Goal: Information Seeking & Learning: Learn about a topic

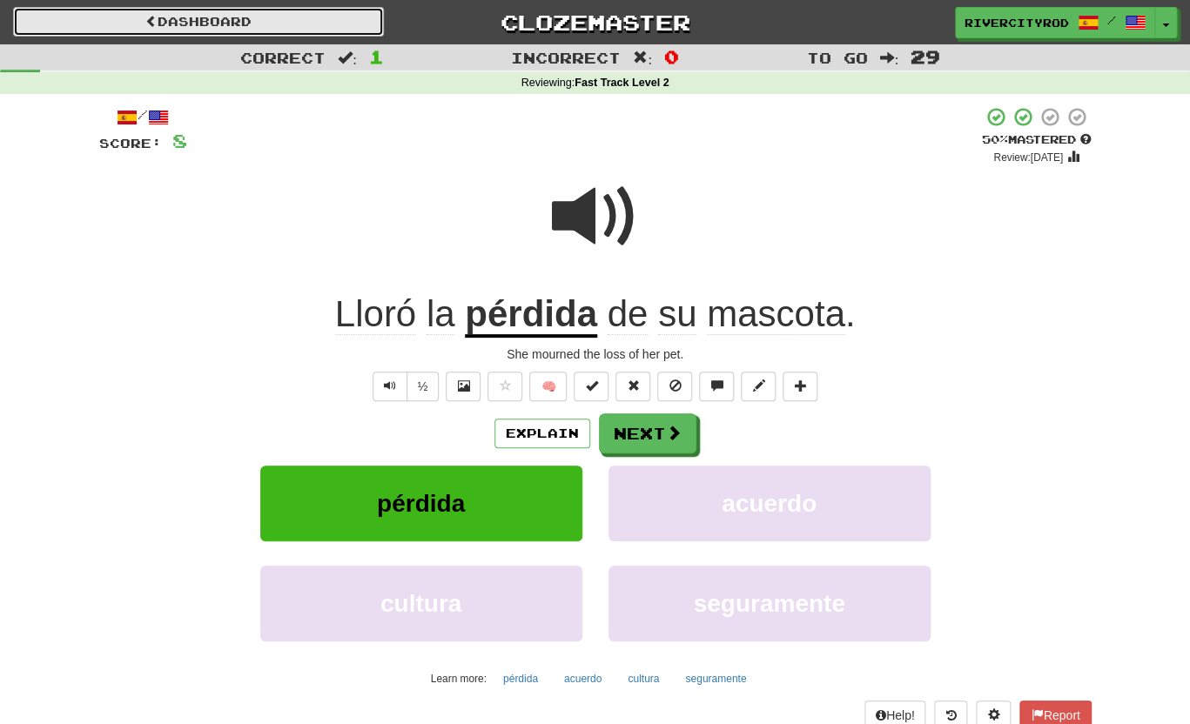
click at [125, 26] on link "Dashboard" at bounding box center [198, 22] width 371 height 30
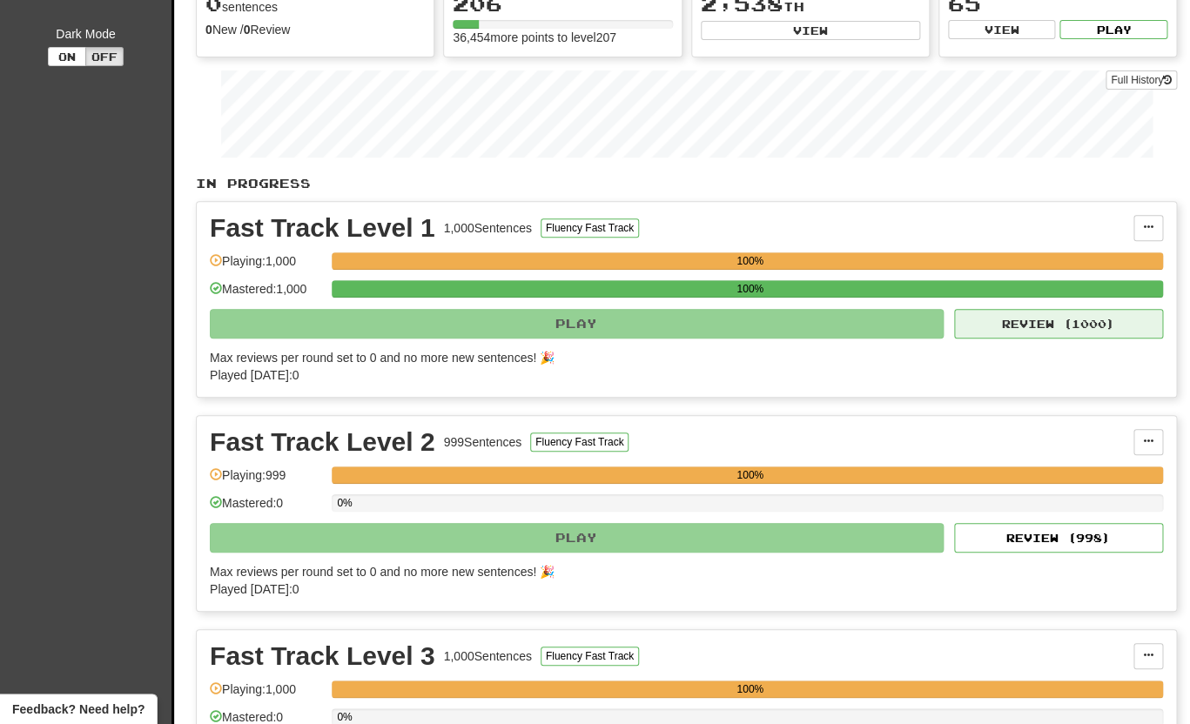
scroll to position [215, 0]
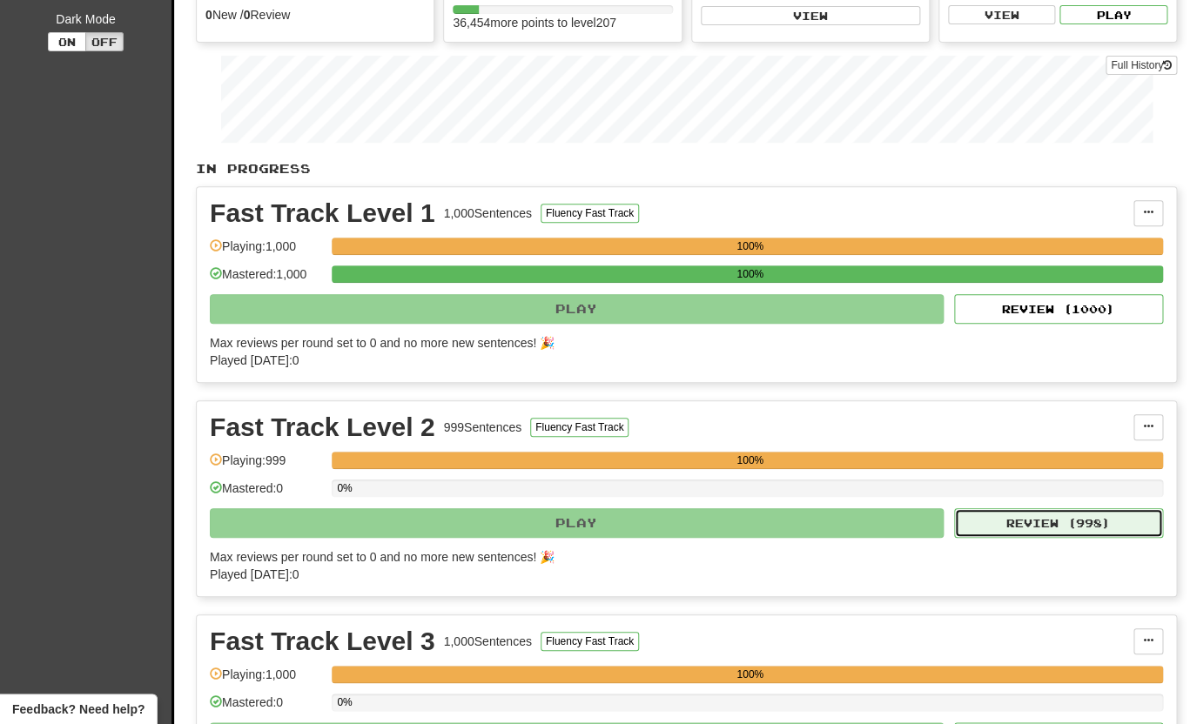
click at [1035, 518] on button "Review ( 998 )" at bounding box center [1058, 523] width 209 height 30
select select "**"
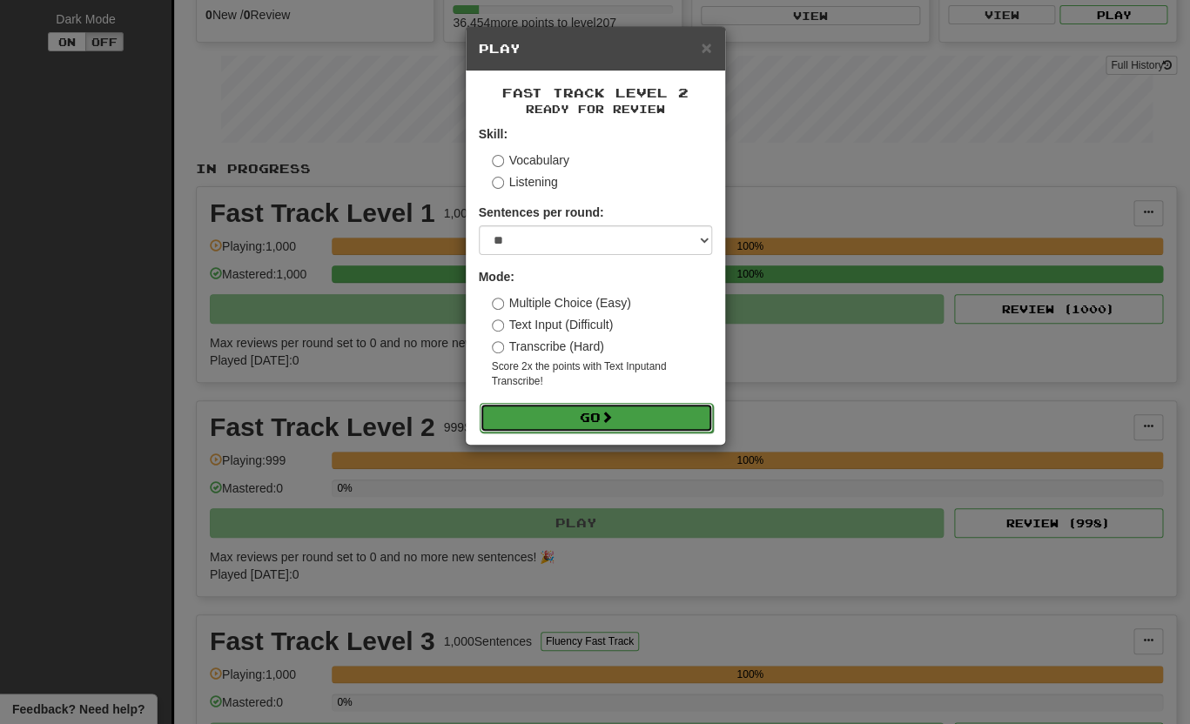
click at [592, 416] on button "Go" at bounding box center [596, 418] width 233 height 30
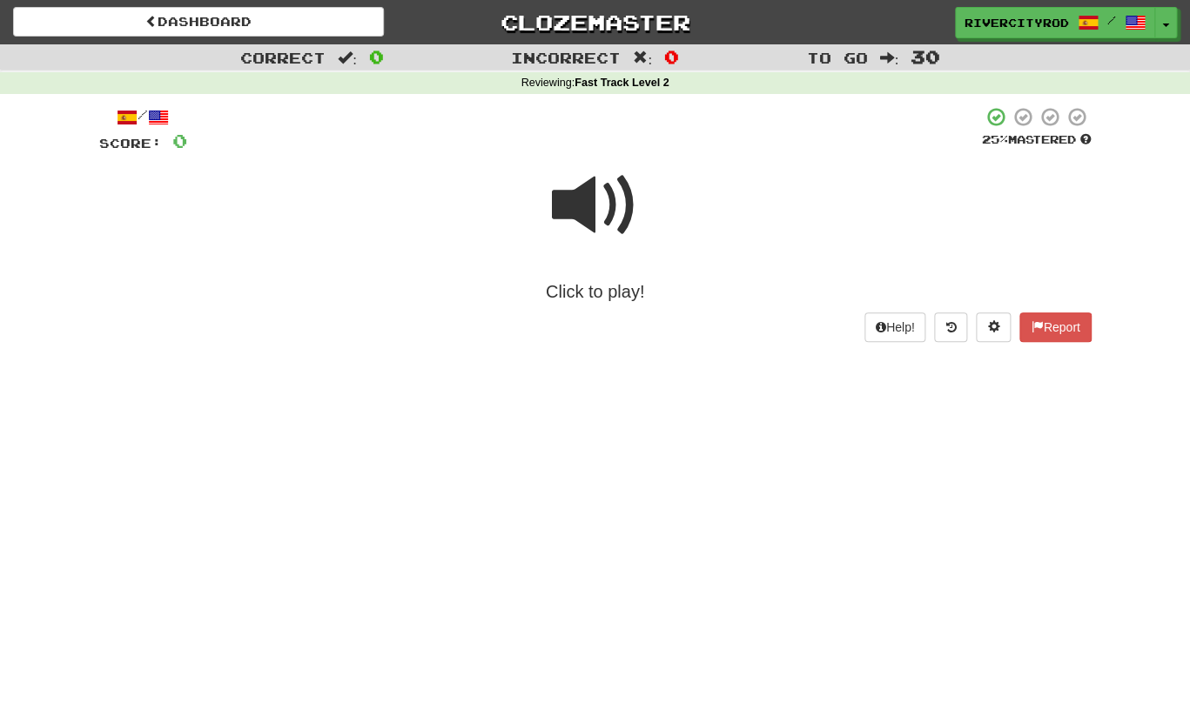
click at [614, 220] on span at bounding box center [595, 205] width 87 height 87
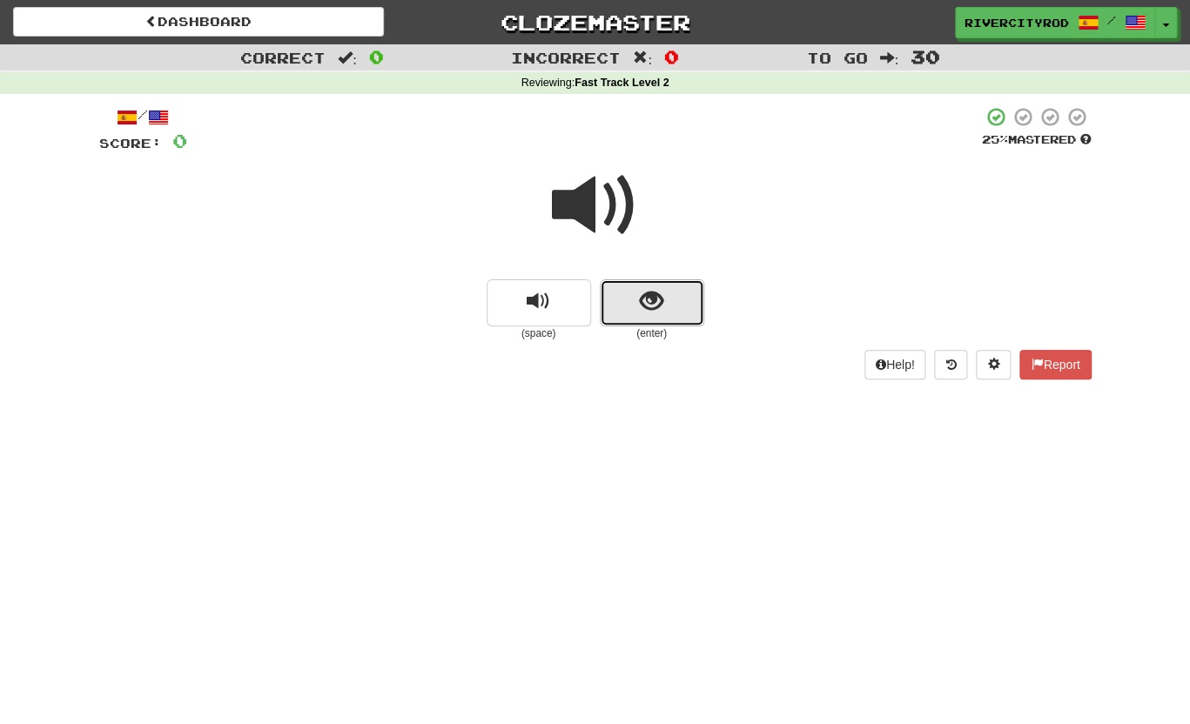
click at [667, 295] on button "show sentence" at bounding box center [652, 302] width 104 height 47
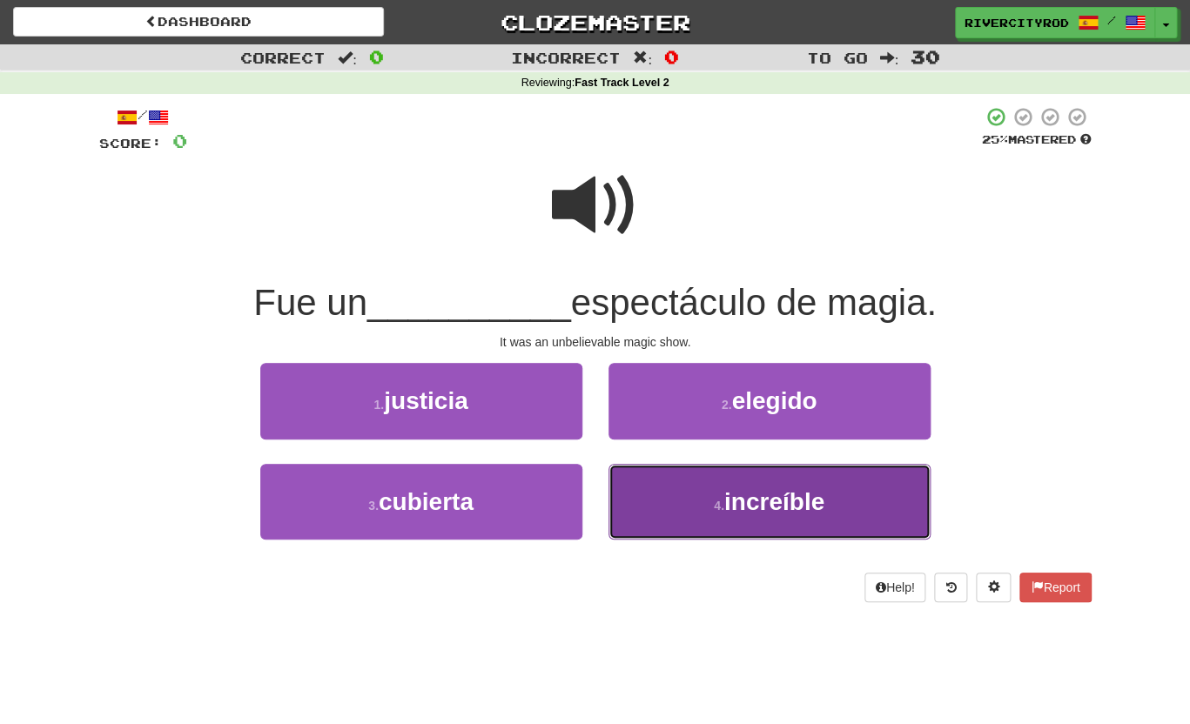
click at [829, 493] on button "4 . increíble" at bounding box center [769, 502] width 322 height 76
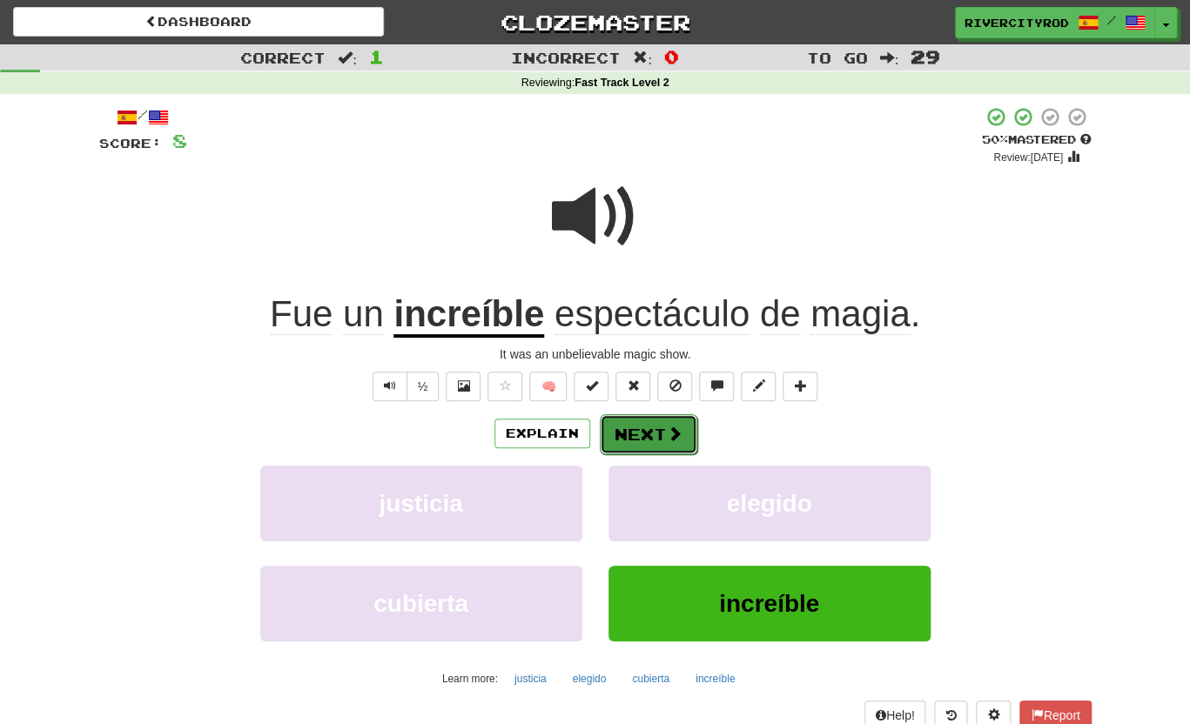
click at [674, 433] on span at bounding box center [675, 434] width 16 height 16
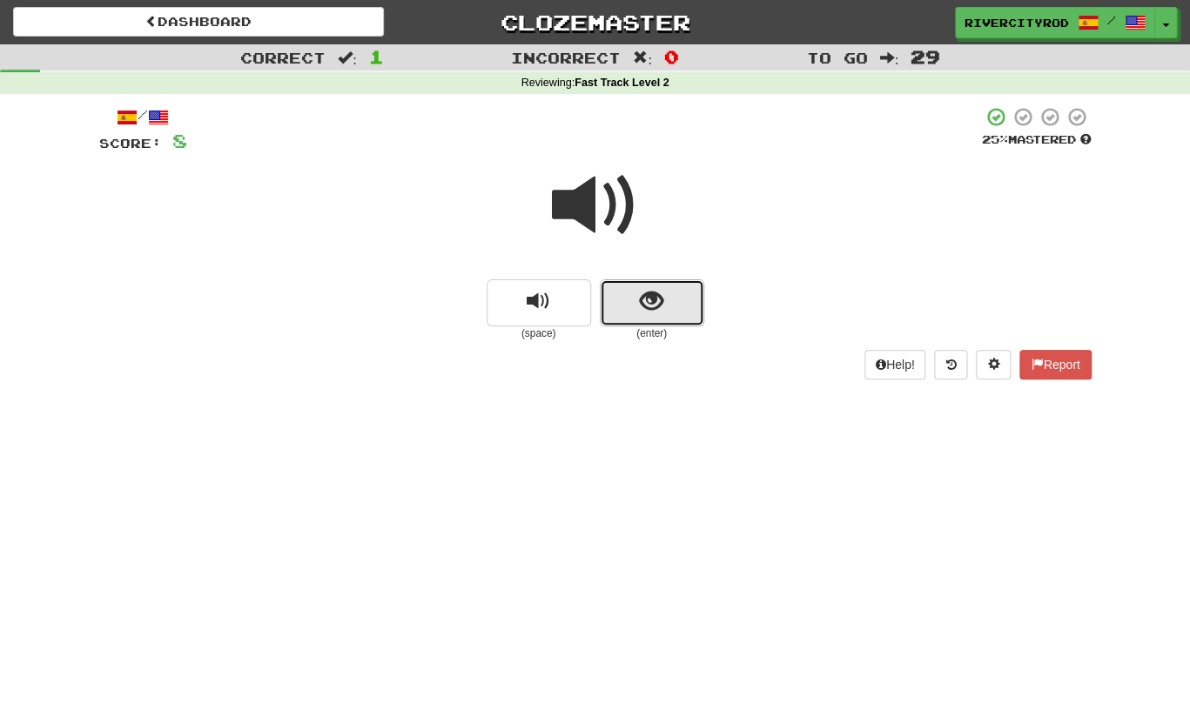
click at [688, 307] on button "show sentence" at bounding box center [652, 302] width 104 height 47
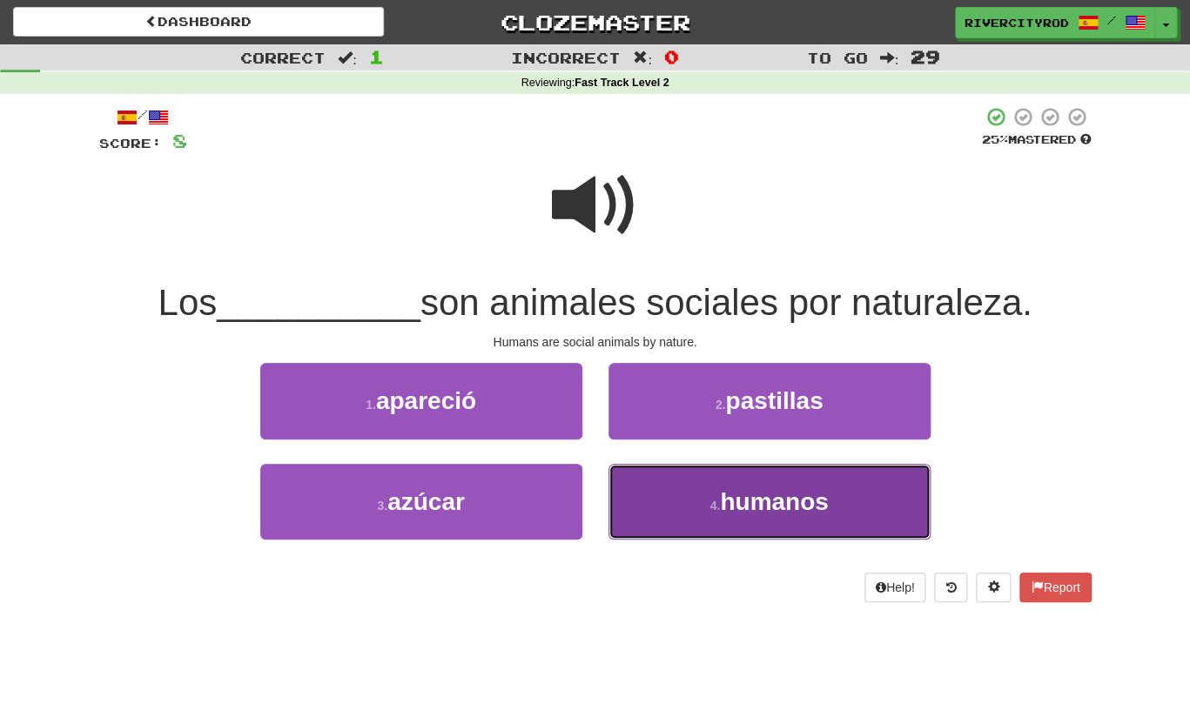
click at [826, 515] on span "humanos" at bounding box center [774, 501] width 108 height 27
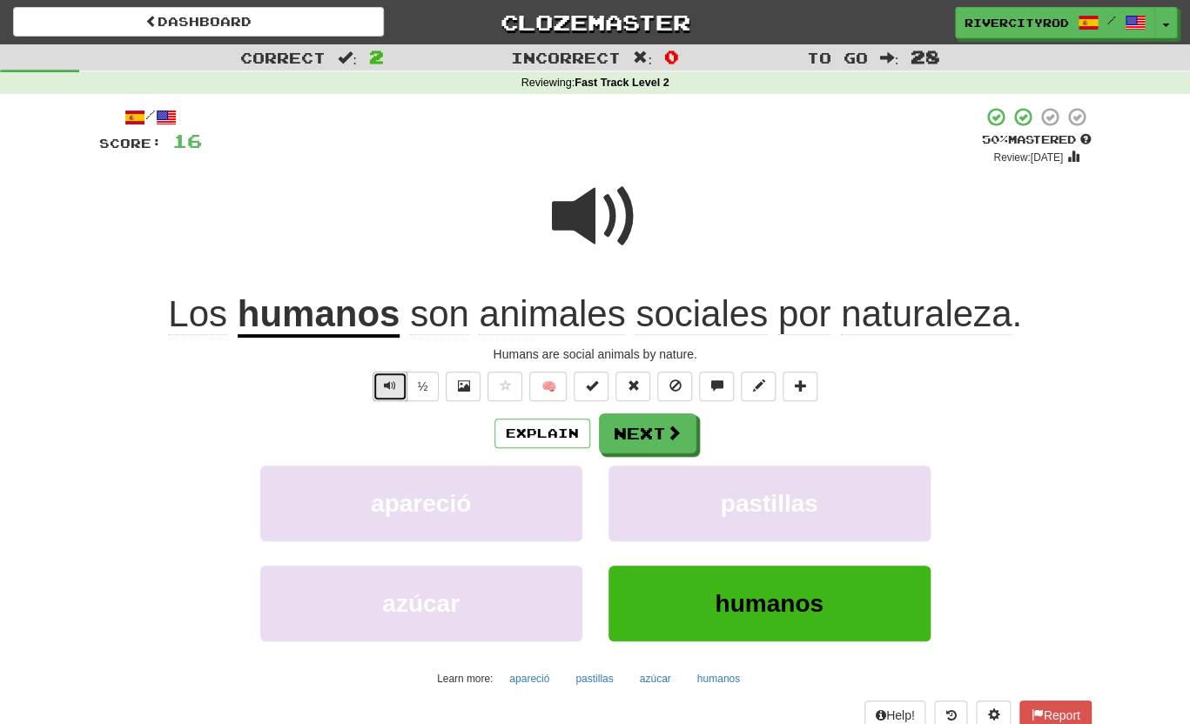
click at [389, 380] on span "Text-to-speech controls" at bounding box center [390, 385] width 12 height 12
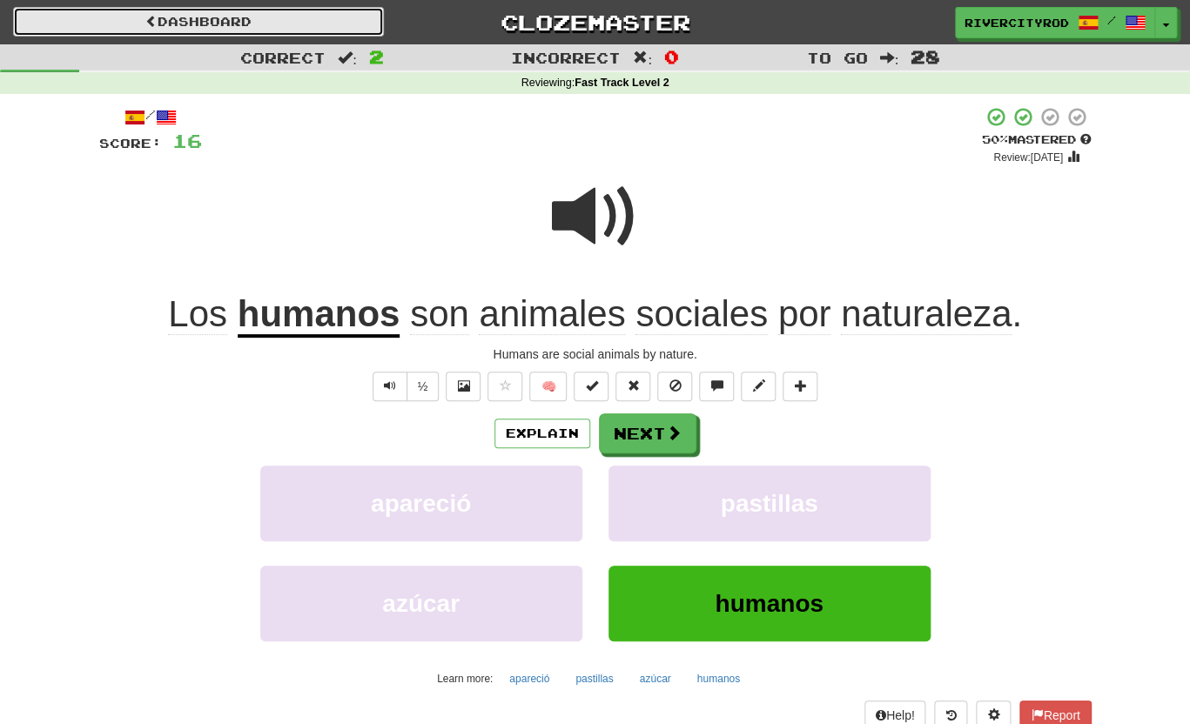
click at [269, 25] on link "Dashboard" at bounding box center [198, 22] width 371 height 30
